Goal: Task Accomplishment & Management: Use online tool/utility

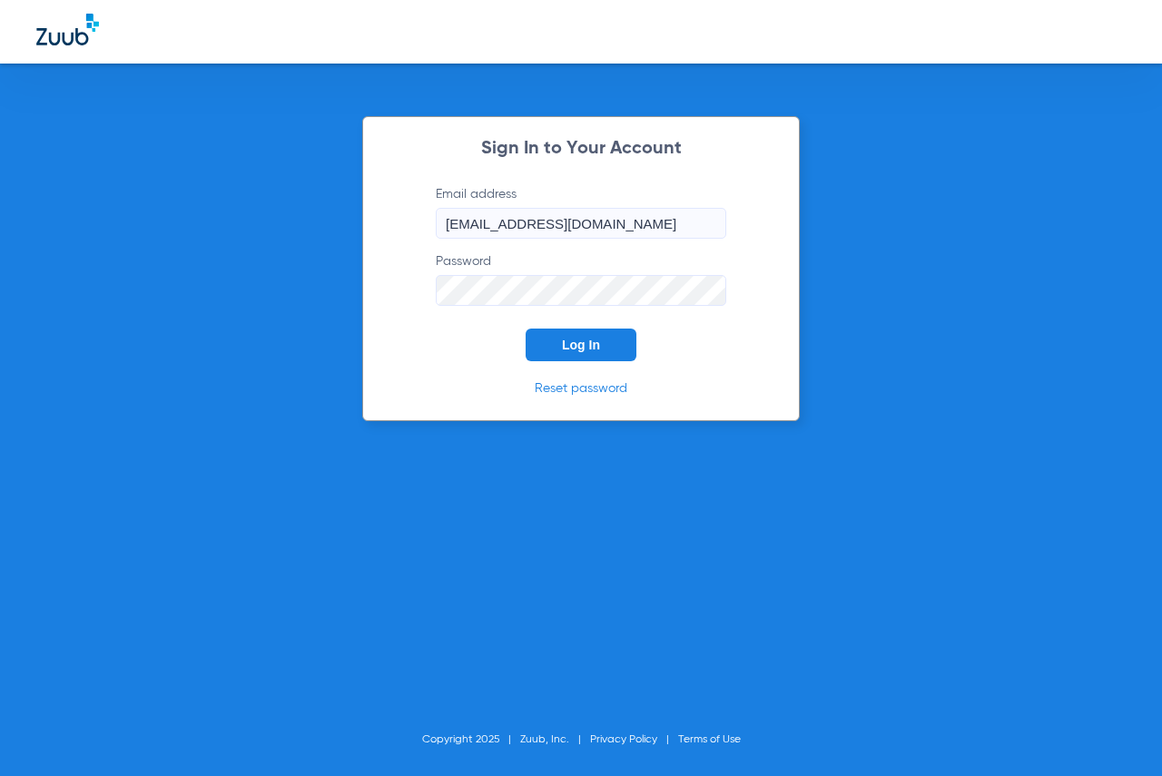
drag, startPoint x: 547, startPoint y: 340, endPoint x: 595, endPoint y: 354, distance: 50.0
click at [548, 340] on button "Log In" at bounding box center [580, 345] width 111 height 33
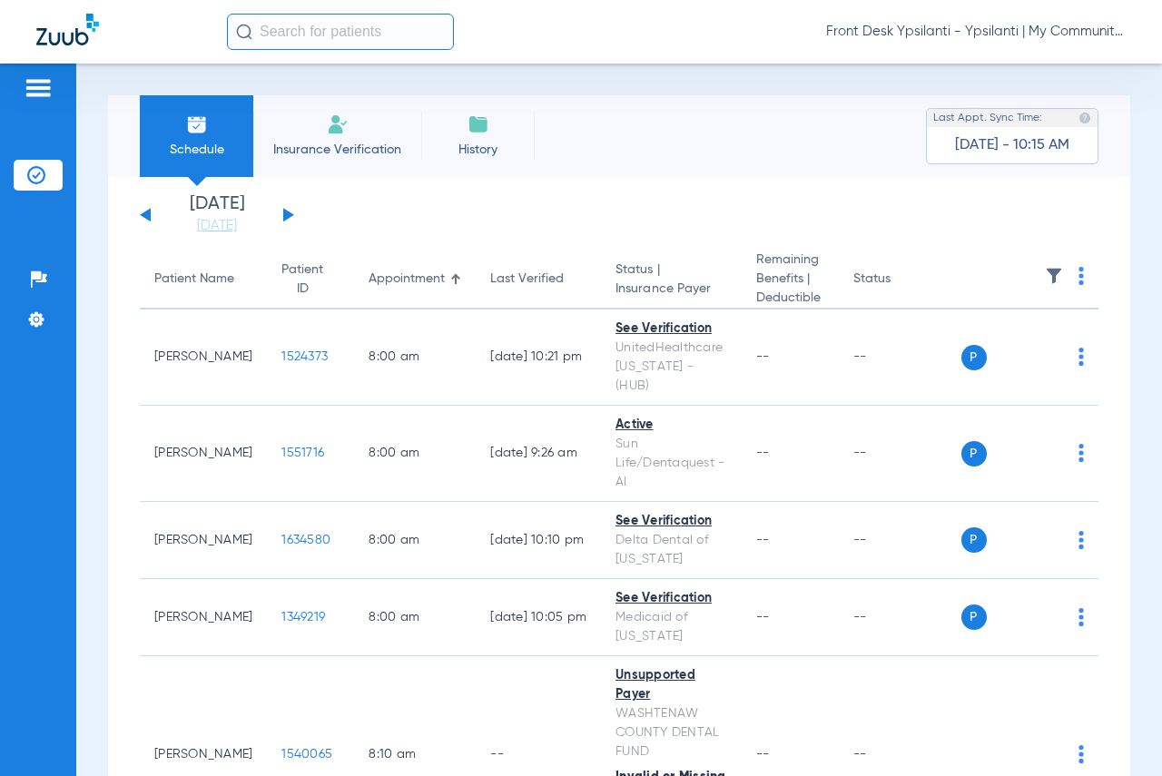
click at [293, 211] on app-single-date-navigator "[DATE] [DATE] [DATE] [DATE] [DATE] [DATE] [DATE] [DATE] [DATE] [DATE] [DATE] [D…" at bounding box center [619, 215] width 958 height 40
click at [286, 215] on button at bounding box center [288, 215] width 11 height 14
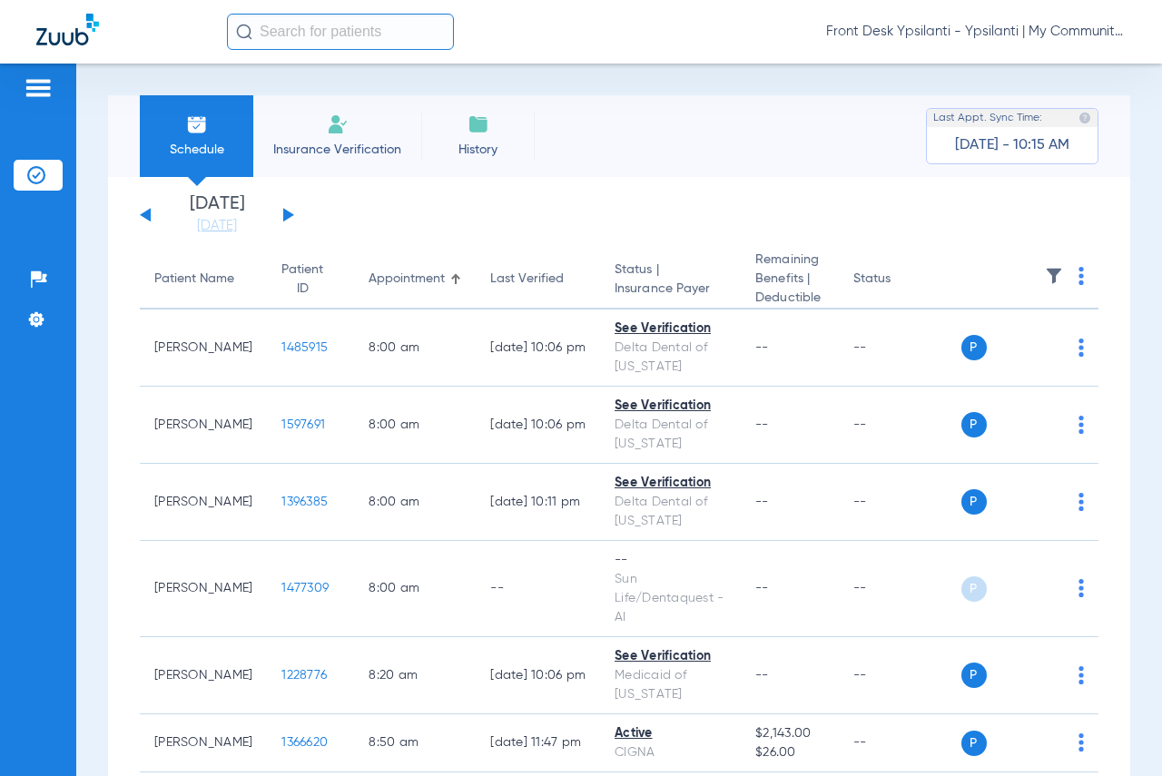
scroll to position [91, 0]
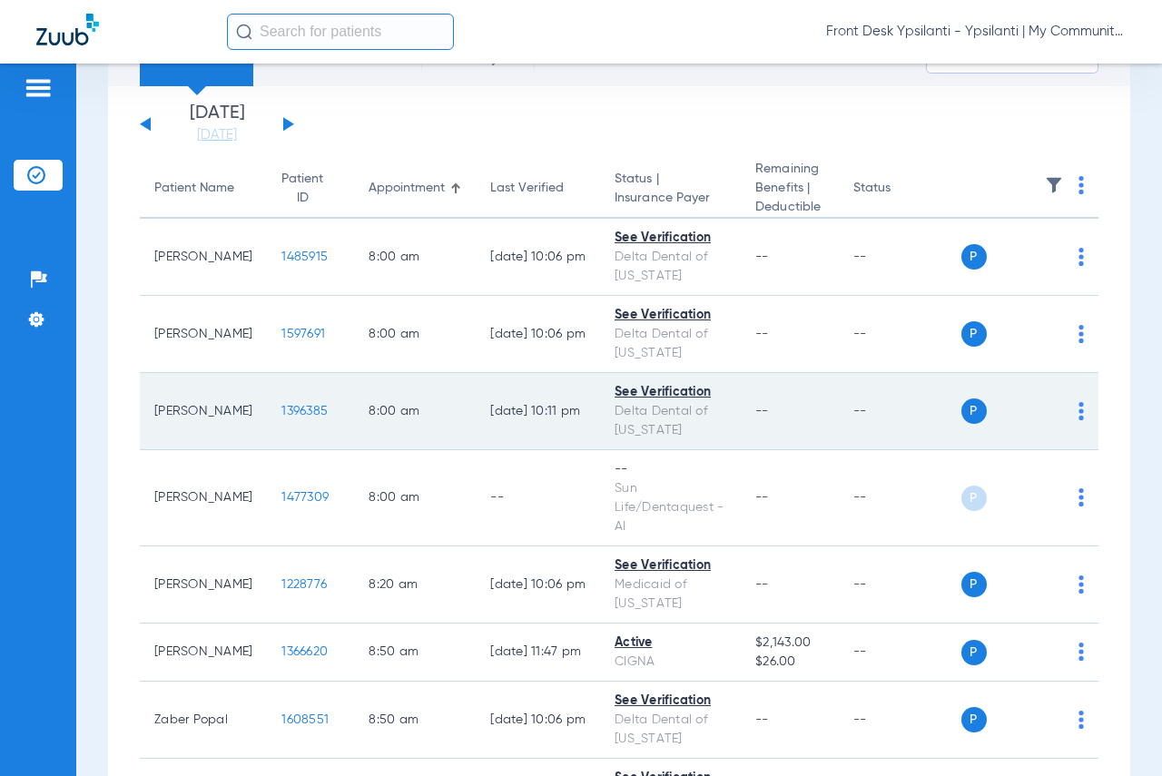
click at [290, 406] on span "1396385" at bounding box center [304, 411] width 46 height 13
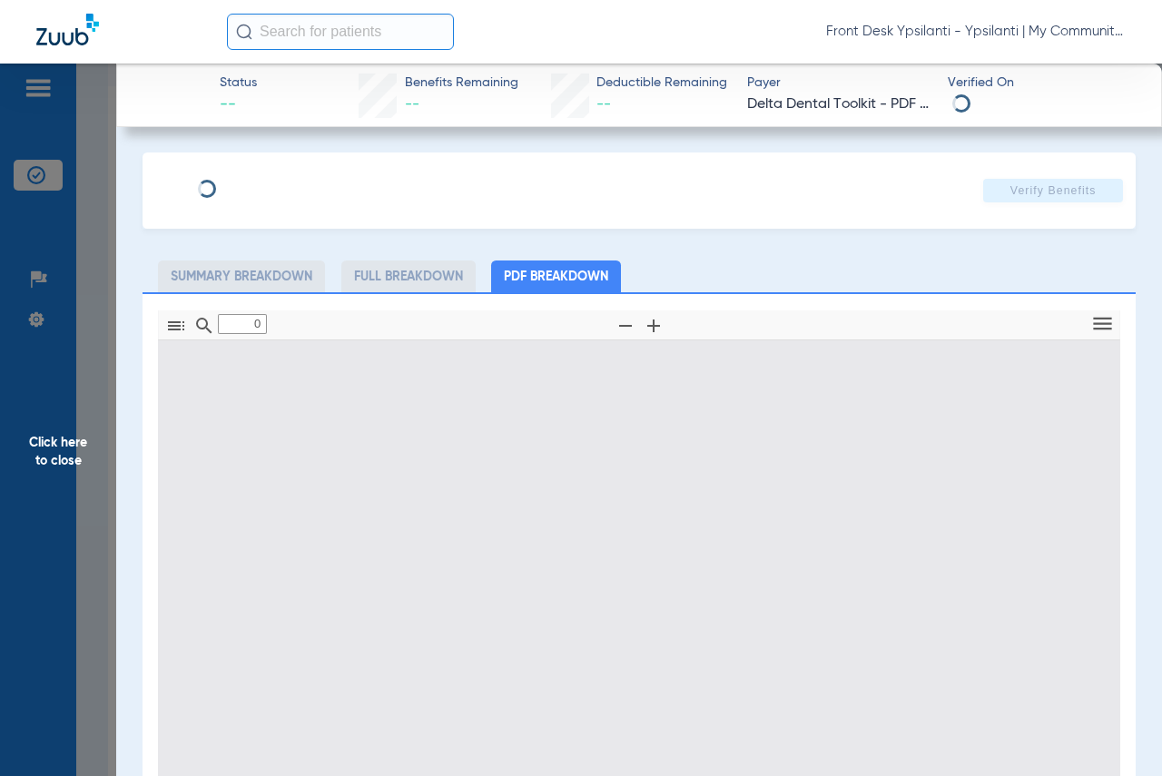
type input "1"
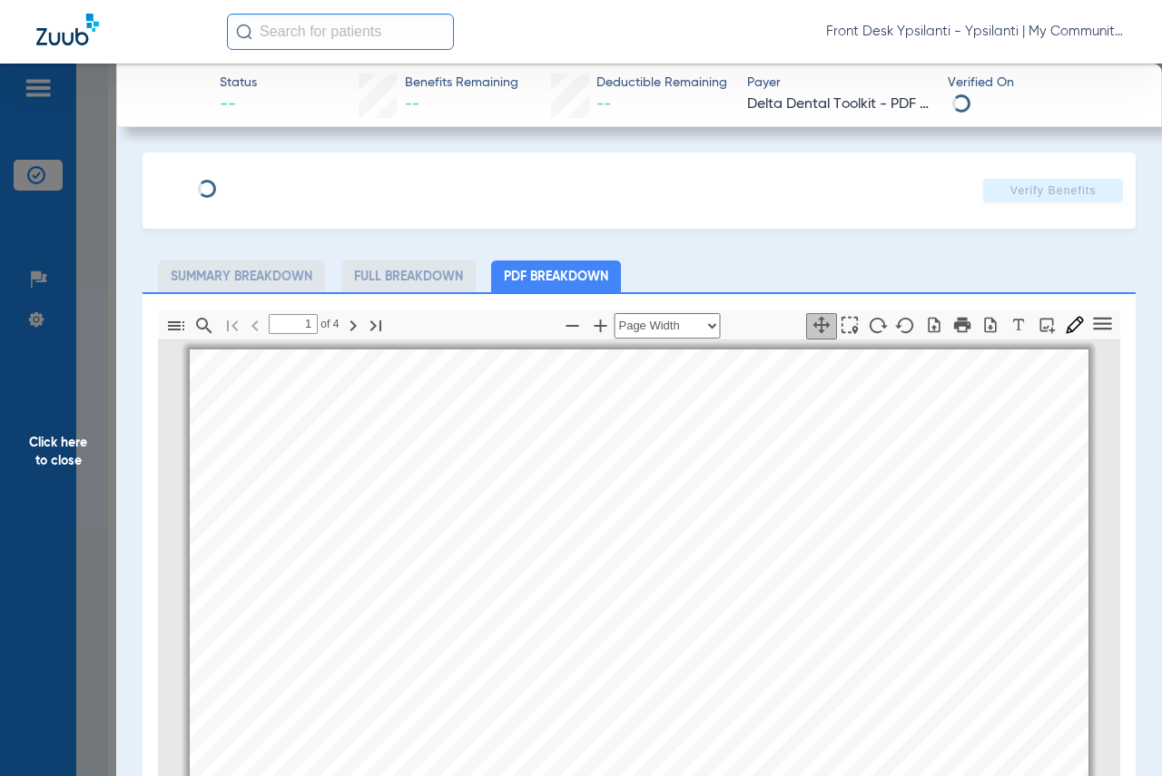
scroll to position [9, 0]
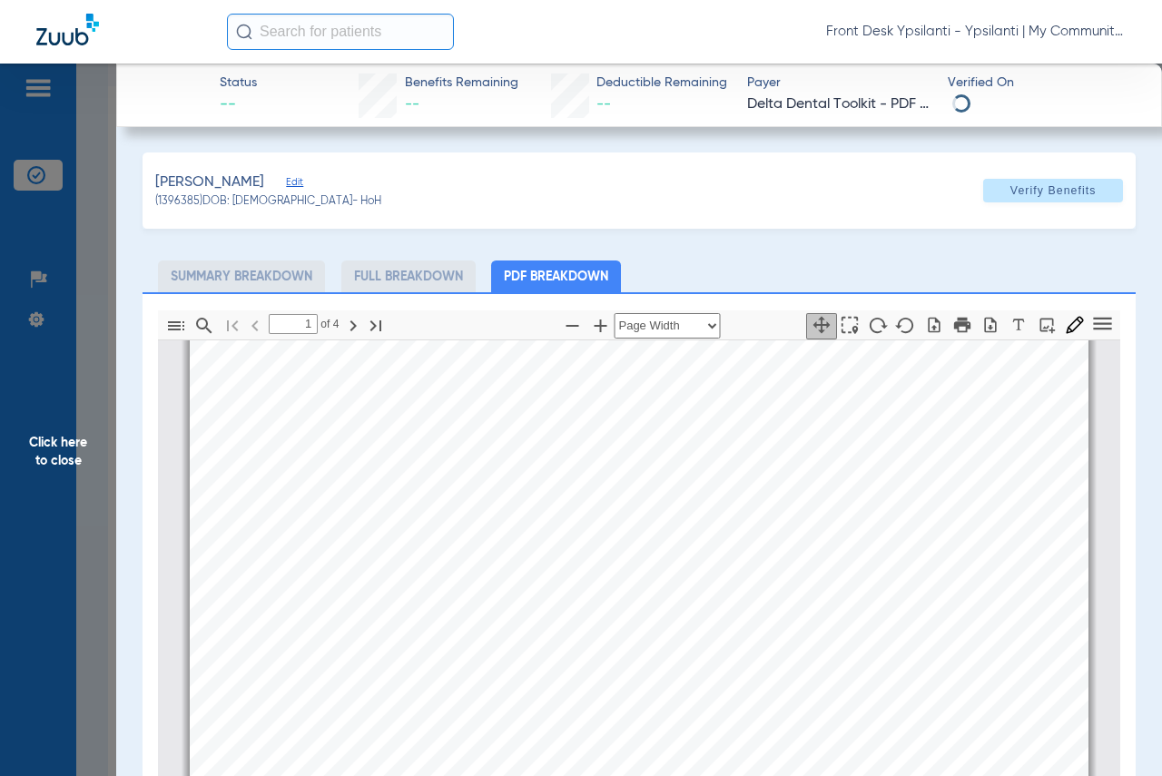
drag, startPoint x: 56, startPoint y: 443, endPoint x: 337, endPoint y: 499, distance: 286.0
click at [56, 446] on span "Click here to close" at bounding box center [58, 452] width 116 height 776
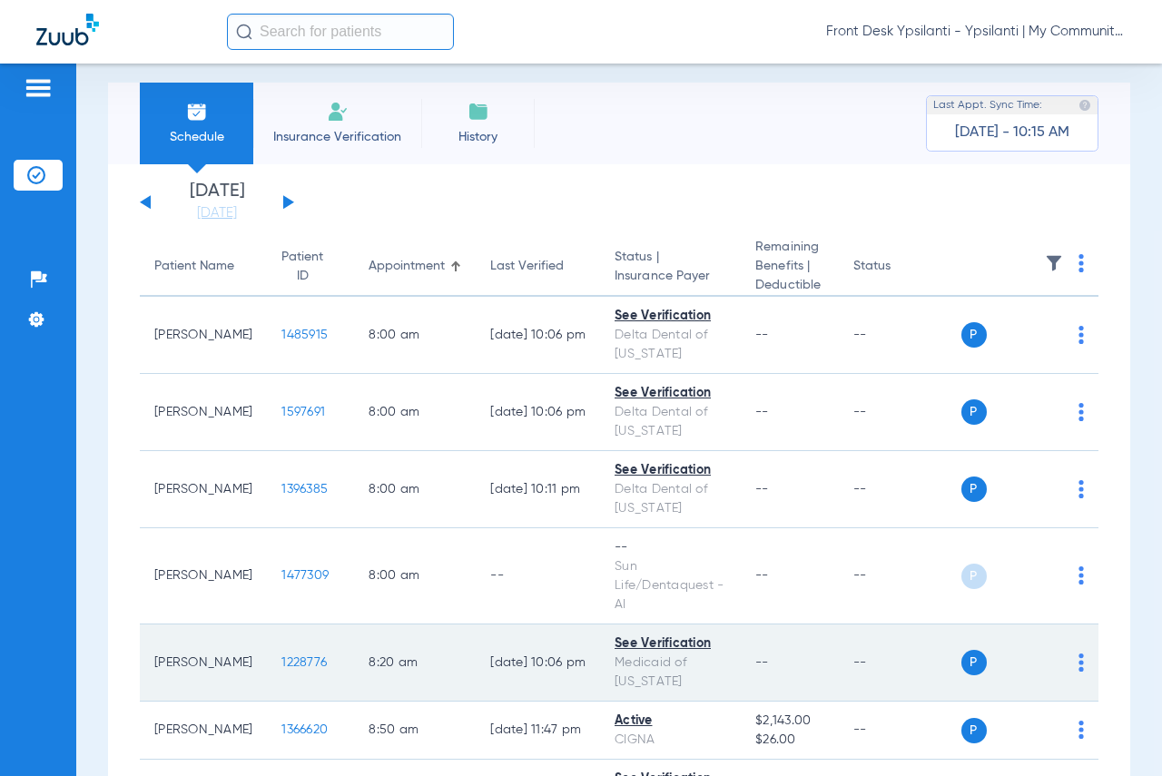
scroll to position [0, 0]
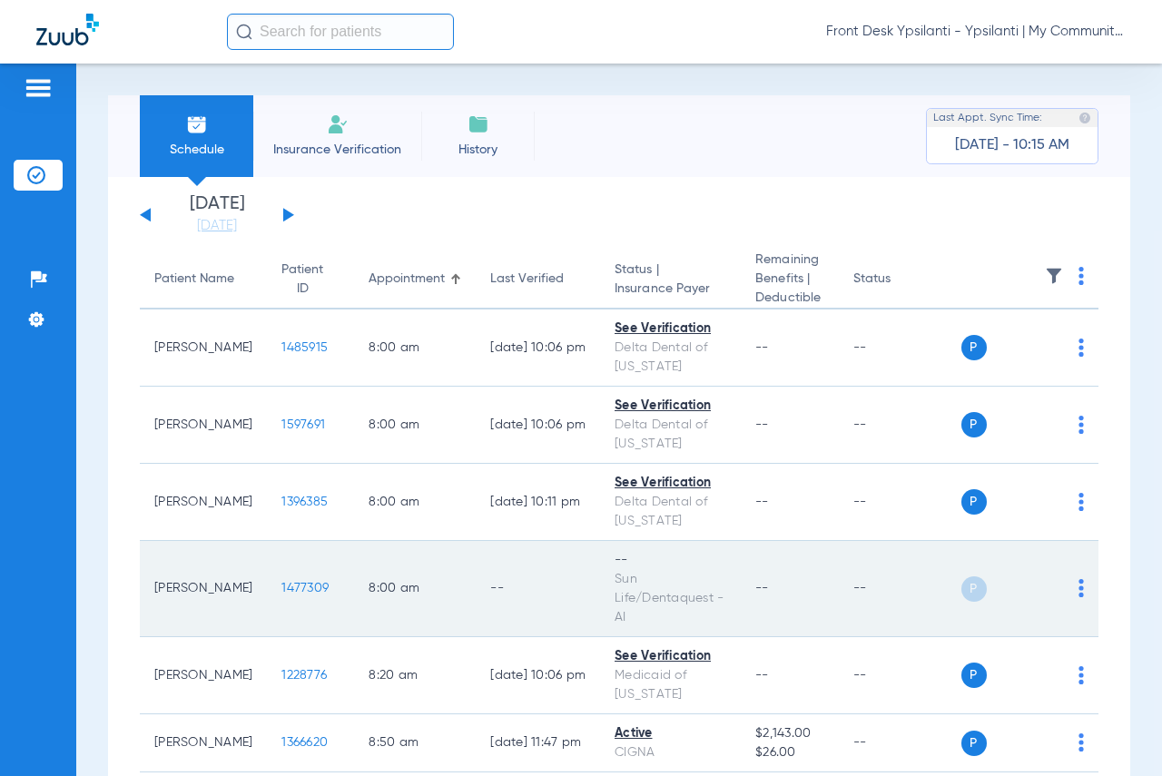
click at [283, 582] on span "1477309" at bounding box center [304, 588] width 47 height 13
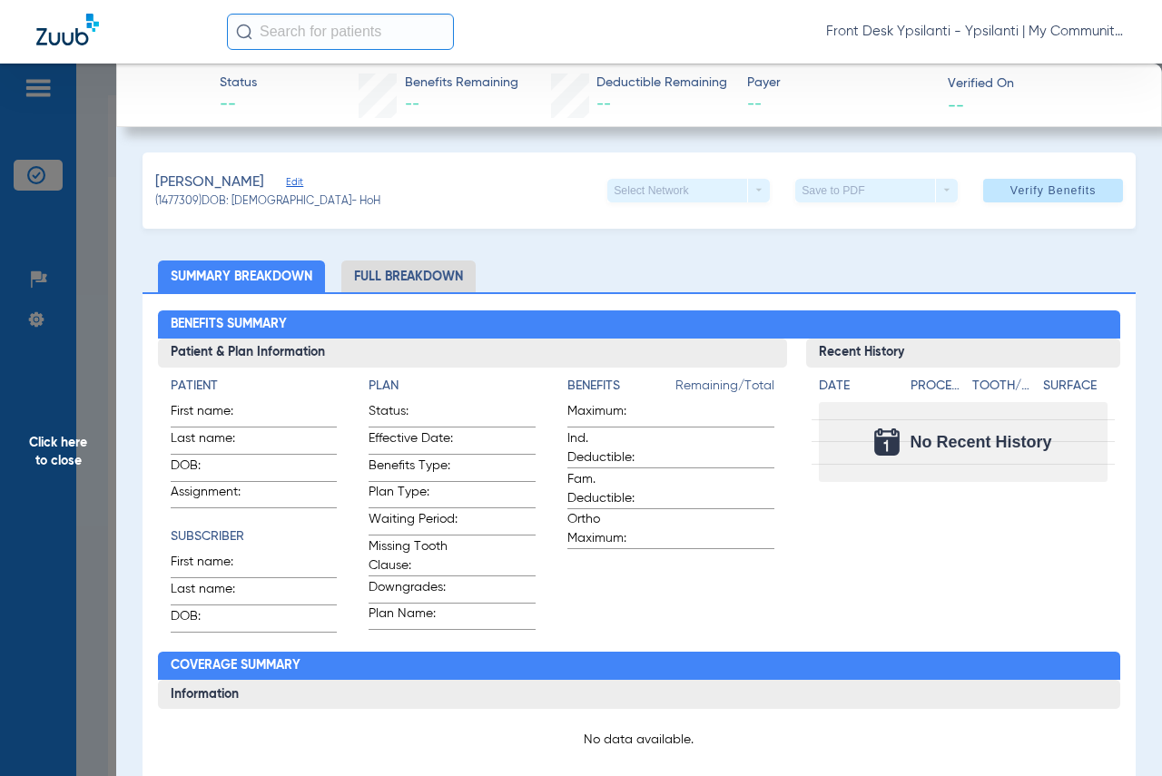
click at [74, 453] on span "Click here to close" at bounding box center [58, 452] width 116 height 776
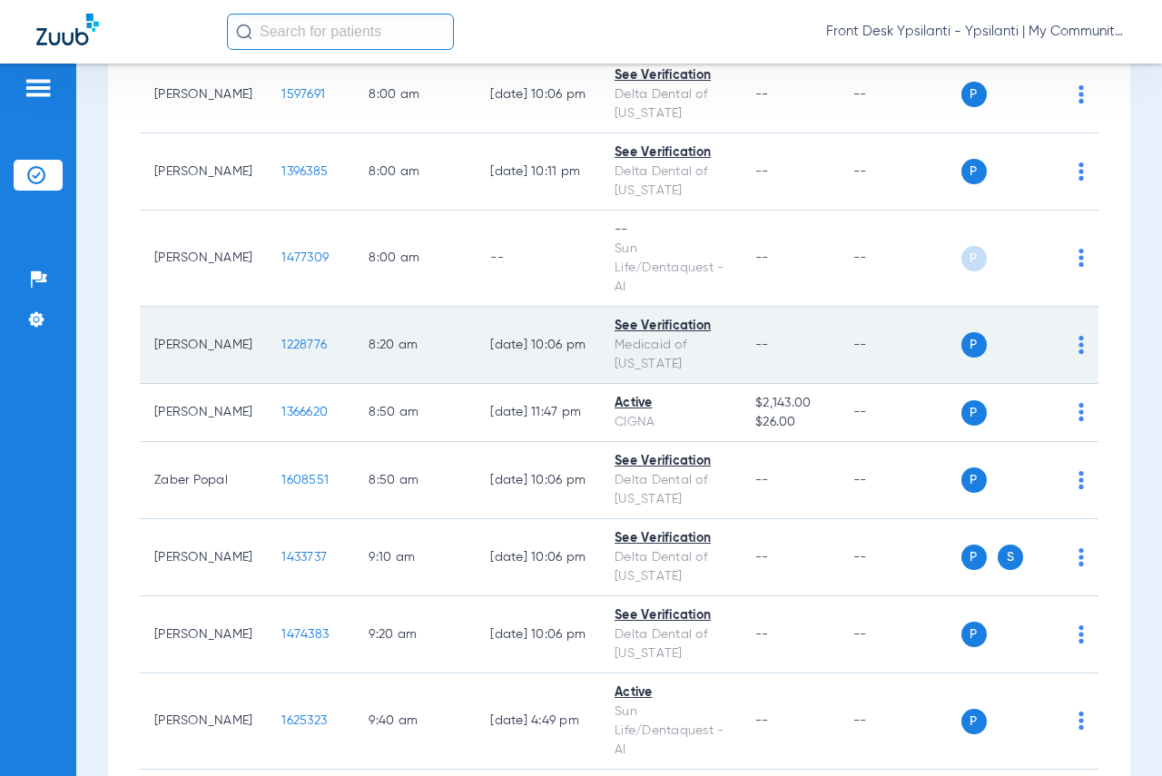
scroll to position [363, 0]
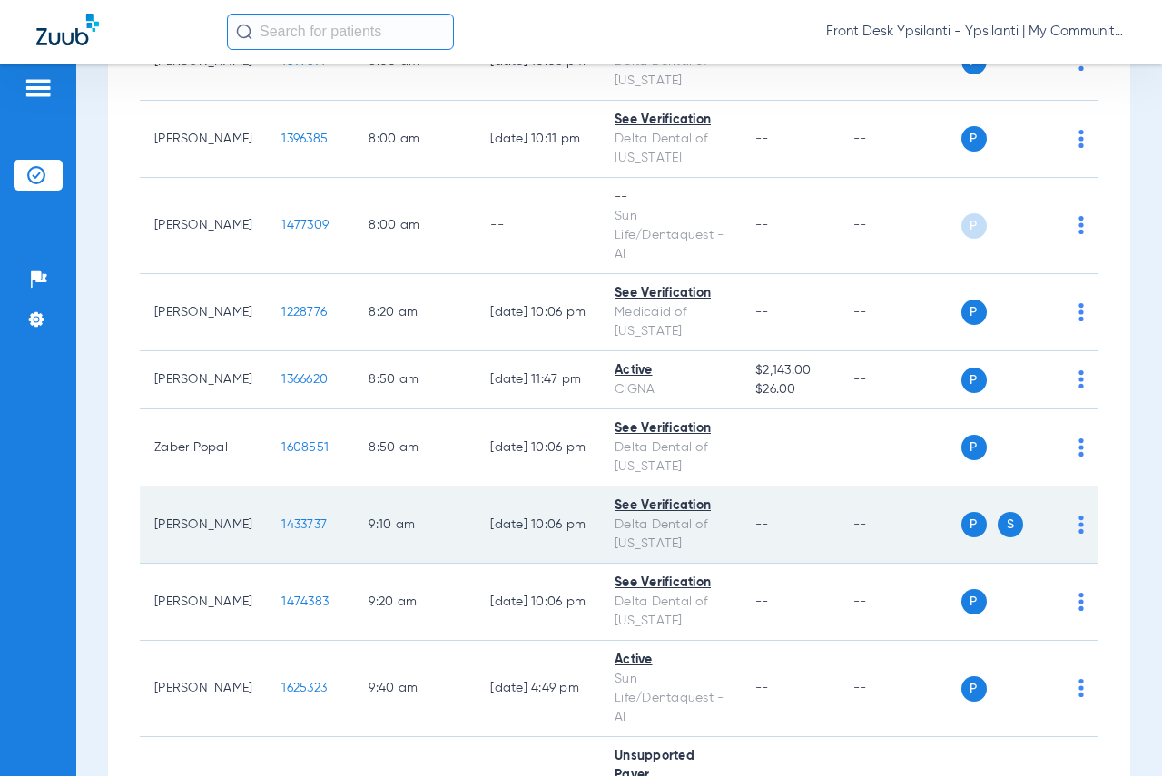
click at [295, 521] on span "1433737" at bounding box center [303, 524] width 45 height 13
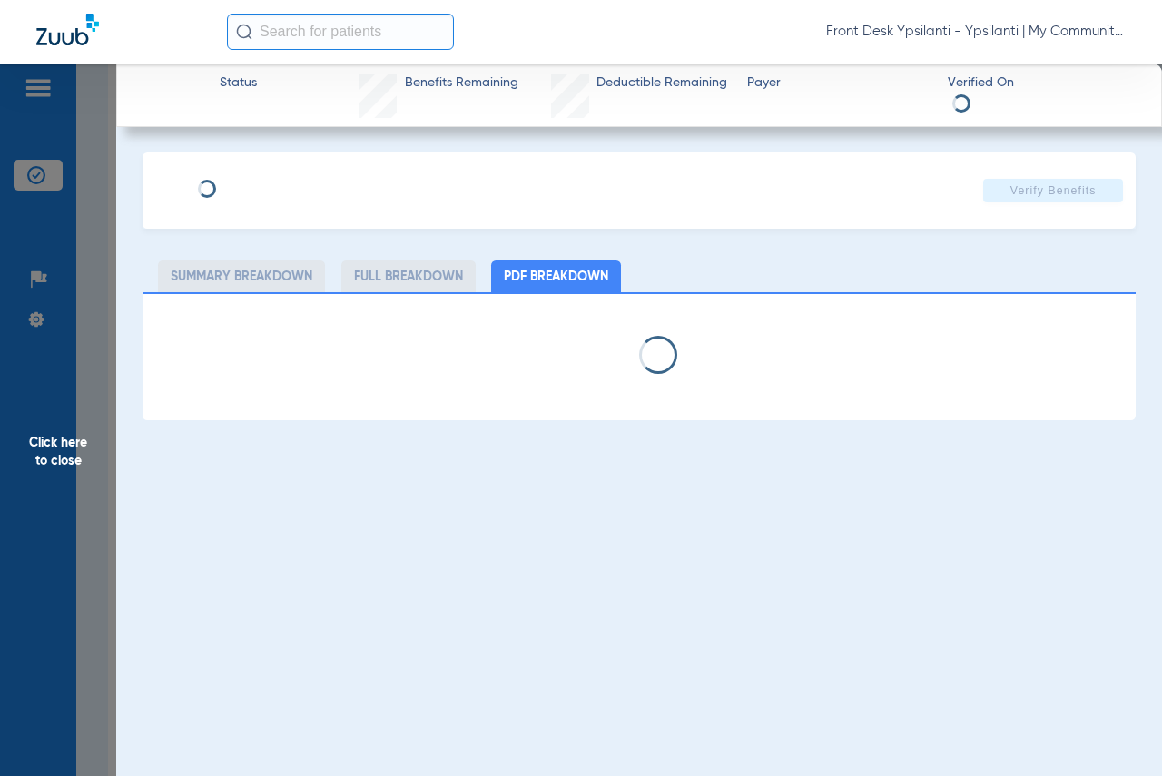
select select "page-width"
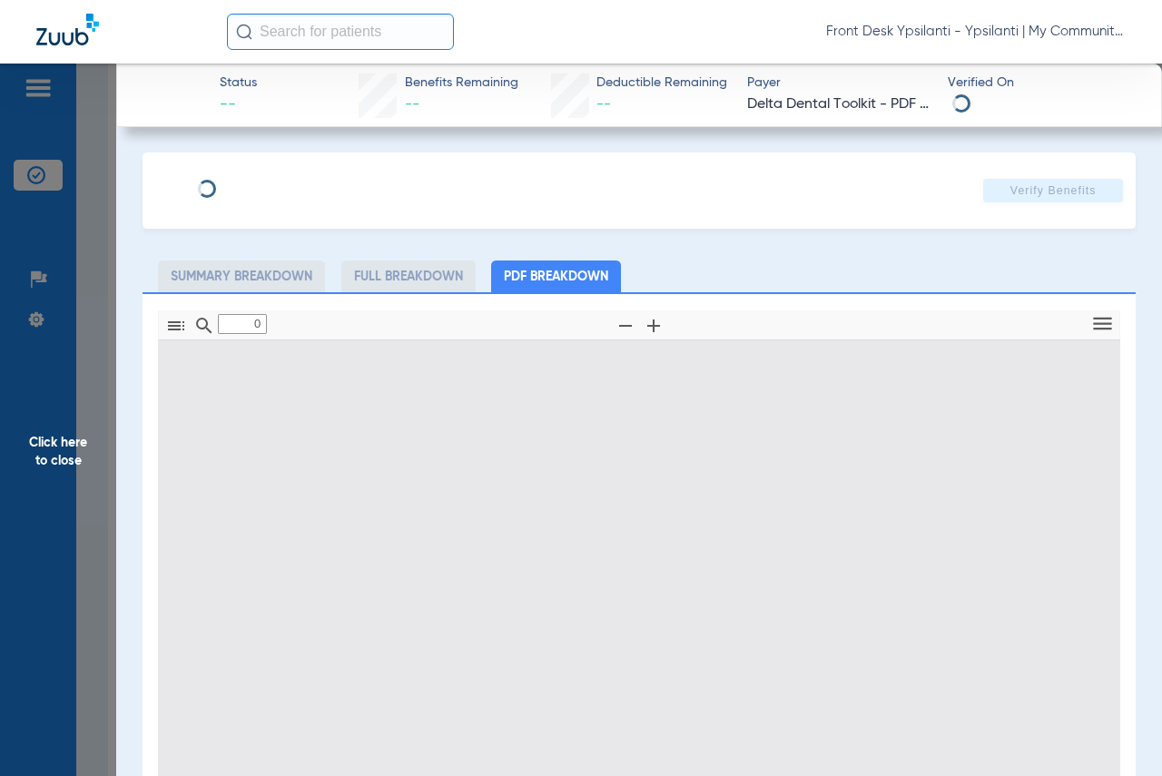
type input "1"
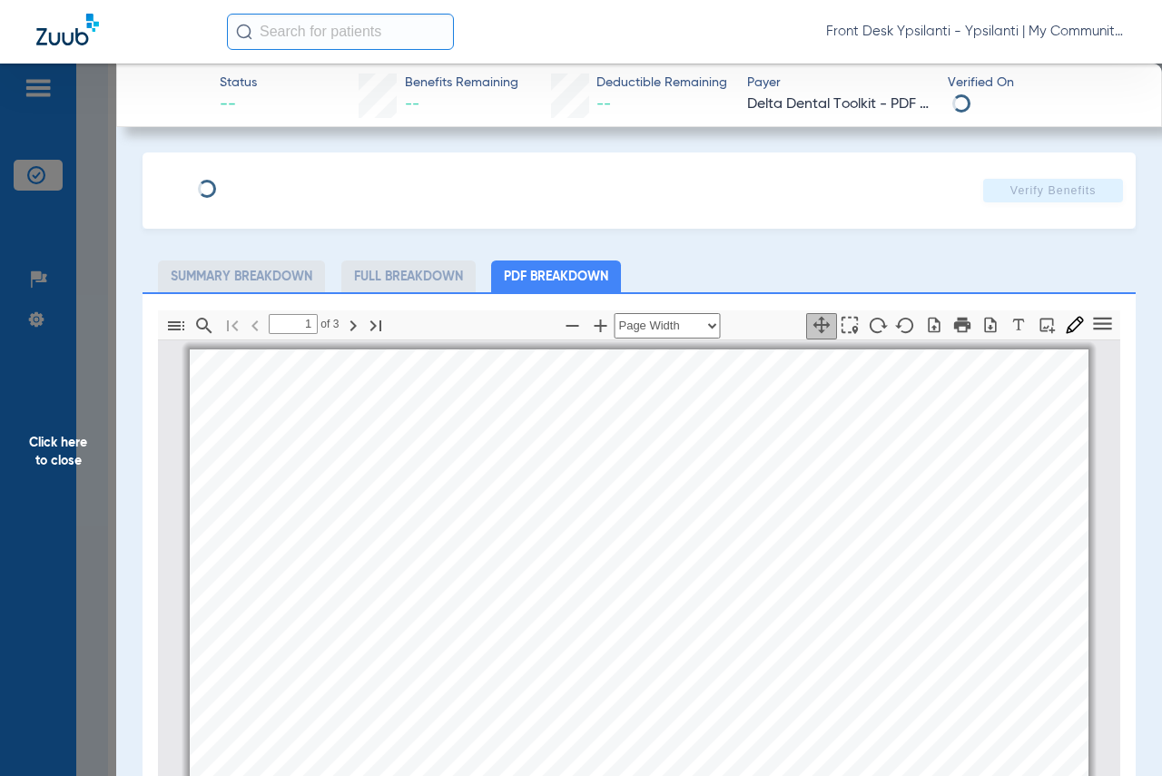
scroll to position [9, 0]
